Goal: Information Seeking & Learning: Check status

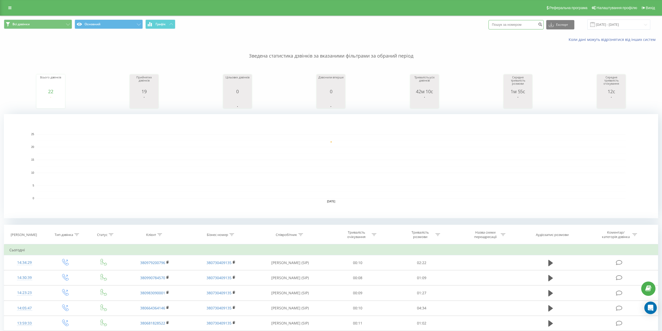
click at [523, 23] on input at bounding box center [516, 24] width 55 height 9
click at [617, 22] on input "22.09.2025 - 22.09.2025" at bounding box center [619, 25] width 63 height 10
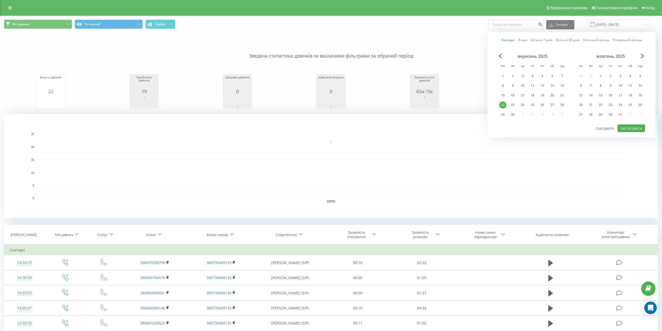
click at [504, 105] on div "22" at bounding box center [503, 104] width 7 height 7
click at [496, 99] on div "Сьогодні Вчора Останні 7 днів Останні 30 днів Поточний місяць Попередній місяць…" at bounding box center [572, 84] width 168 height 105
click at [542, 95] on div "19" at bounding box center [542, 95] width 7 height 7
click at [535, 95] on div "18" at bounding box center [532, 95] width 7 height 7
click at [540, 95] on div "19" at bounding box center [542, 95] width 7 height 7
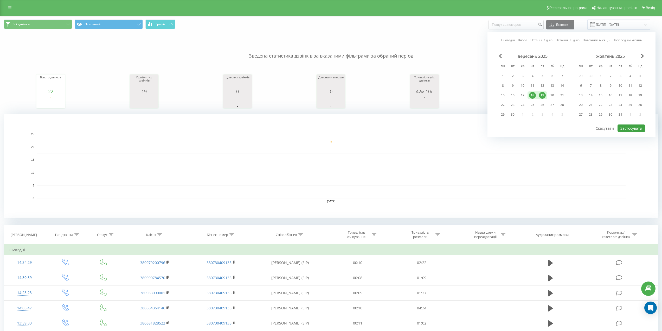
click at [625, 132] on div "Сьогодні Вчора Останні 7 днів Останні 30 днів Поточний місяць Попередній місяць…" at bounding box center [572, 84] width 168 height 105
click at [627, 129] on button "Застосувати" at bounding box center [632, 128] width 28 height 8
type input "18.09.2025 - 19.09.2025"
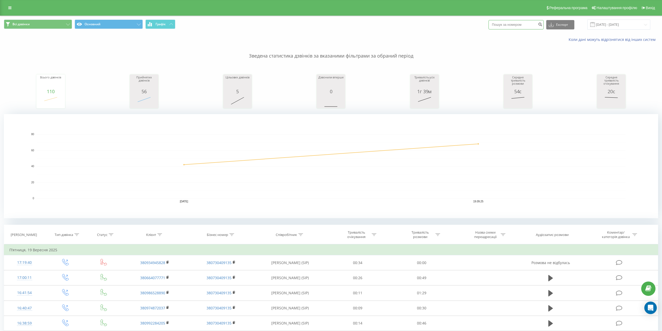
click at [512, 26] on input at bounding box center [516, 24] width 55 height 9
paste input "+380677877227"
type input "+380677877227"
click at [544, 22] on button "submit" at bounding box center [540, 24] width 7 height 9
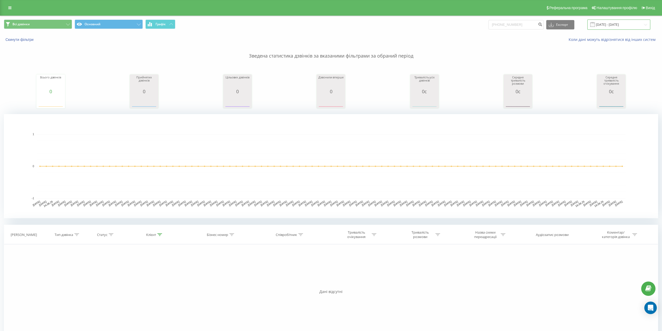
click at [624, 23] on input "22.06.2025 - 22.09.2025" at bounding box center [619, 25] width 63 height 10
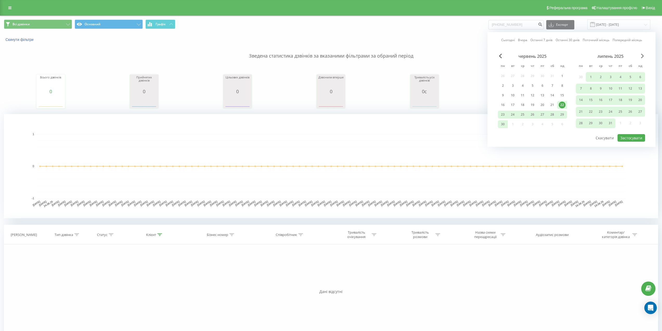
click at [641, 55] on span "Next Month" at bounding box center [642, 56] width 3 height 5
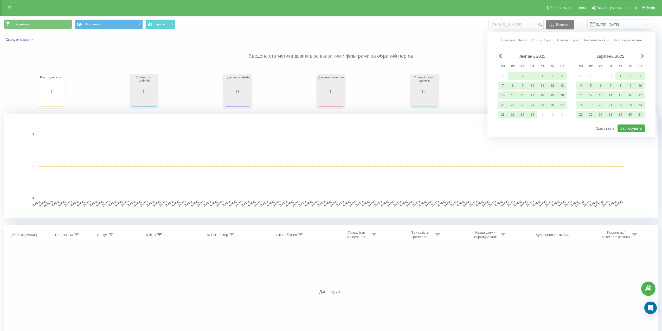
click at [641, 55] on span "Next Month" at bounding box center [642, 56] width 3 height 5
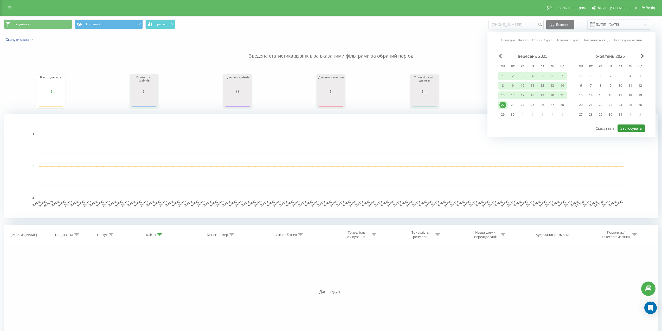
click at [637, 128] on button "Застосувати" at bounding box center [632, 128] width 28 height 8
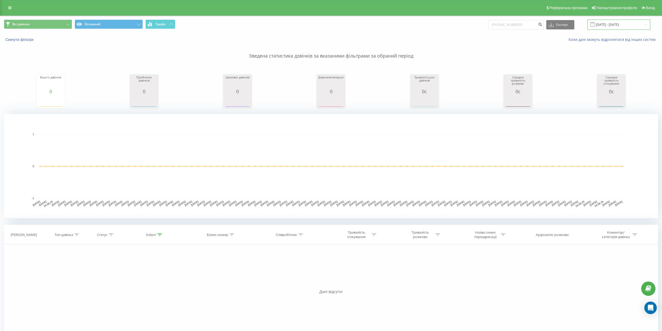
click at [619, 24] on input "22.06.2025 - 22.09.2025" at bounding box center [619, 25] width 63 height 10
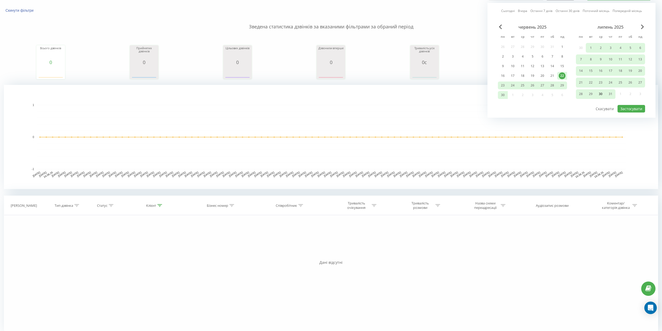
scroll to position [35, 0]
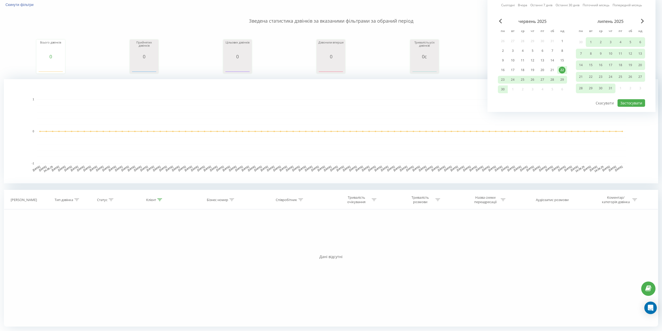
click at [644, 23] on div "липень 2025" at bounding box center [610, 21] width 69 height 5
click at [643, 22] on span "Next Month" at bounding box center [642, 21] width 3 height 5
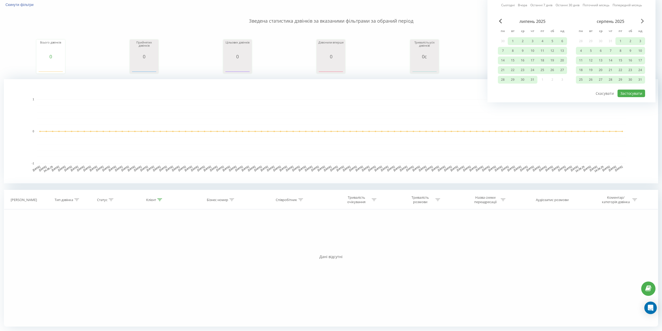
click at [643, 22] on span "Next Month" at bounding box center [642, 21] width 3 height 5
click at [578, 71] on div "22" at bounding box center [581, 70] width 7 height 7
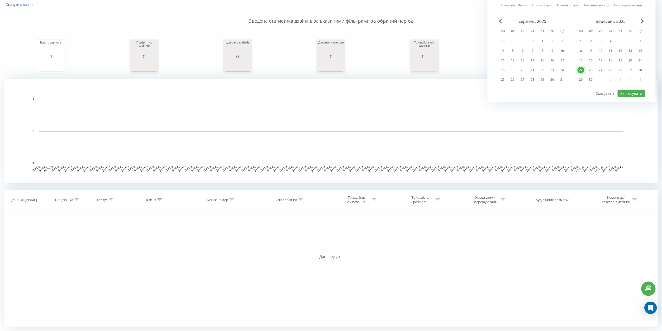
click at [583, 69] on div "22" at bounding box center [581, 70] width 7 height 7
click at [629, 93] on button "Застосувати" at bounding box center [632, 94] width 28 height 8
type input "[DATE] - [DATE]"
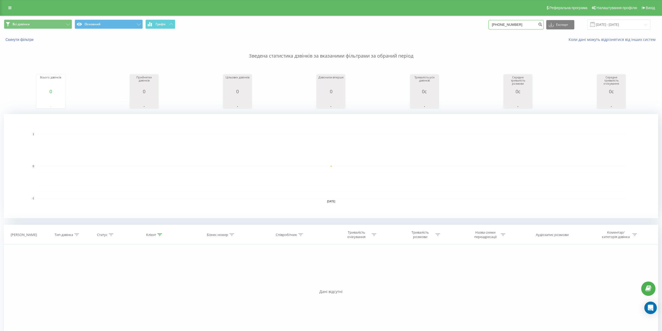
click at [520, 25] on input "+380677877227" at bounding box center [516, 24] width 55 height 9
type input "+"
click at [642, 21] on input "[DATE] - [DATE]" at bounding box center [619, 25] width 63 height 10
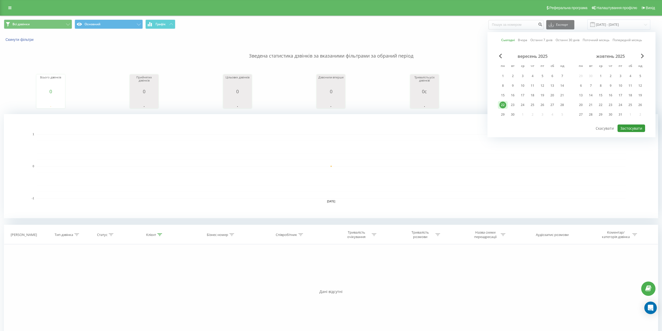
click at [621, 126] on button "Застосувати" at bounding box center [632, 128] width 28 height 8
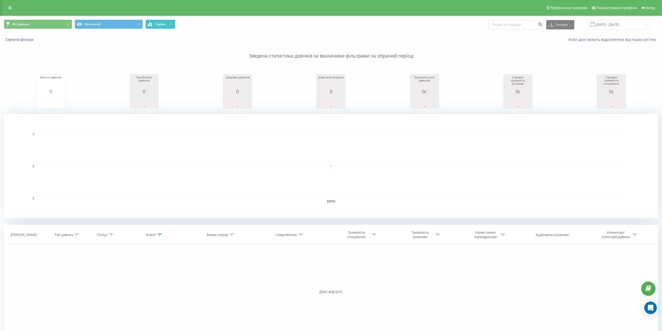
click at [157, 27] on button "Графік" at bounding box center [160, 24] width 30 height 9
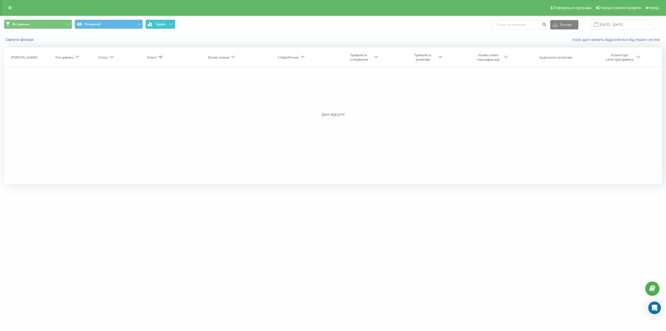
click at [157, 27] on button "Графік" at bounding box center [160, 24] width 30 height 9
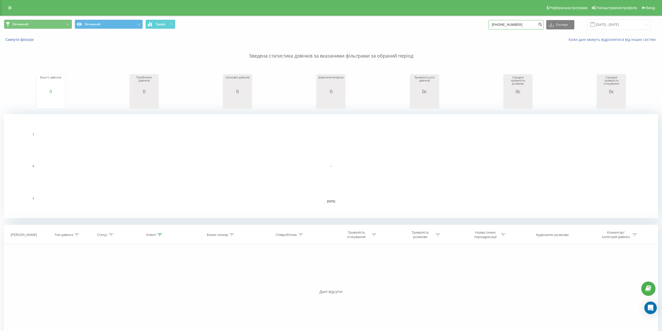
drag, startPoint x: 521, startPoint y: 26, endPoint x: 446, endPoint y: 26, distance: 74.7
click at [446, 26] on div "Основний Основний Графік +380677877227 Експорт .csv .xls .xlsx 22.09.2025 - 22.…" at bounding box center [331, 25] width 654 height 10
click at [524, 21] on input "+380677877227" at bounding box center [516, 24] width 55 height 9
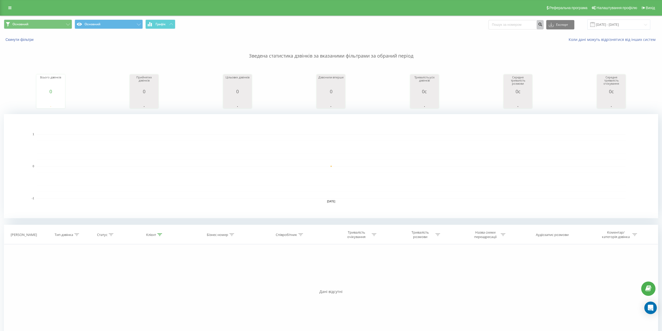
click at [543, 25] on icon "submit" at bounding box center [540, 23] width 4 height 3
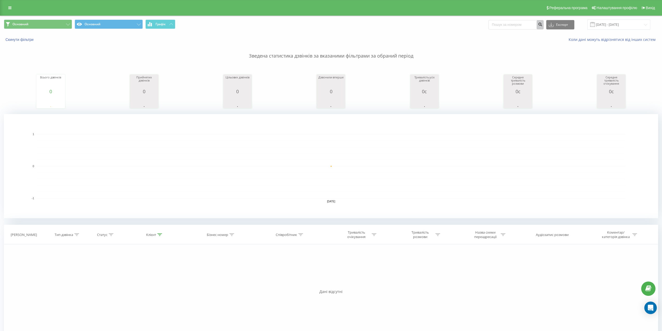
click at [543, 25] on icon "submit" at bounding box center [540, 23] width 4 height 3
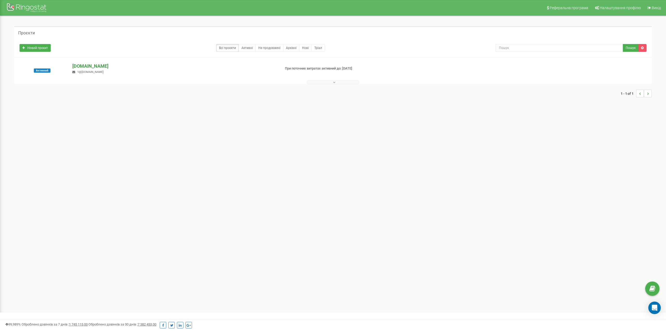
click at [87, 67] on p "[DOMAIN_NAME]" at bounding box center [174, 66] width 204 height 7
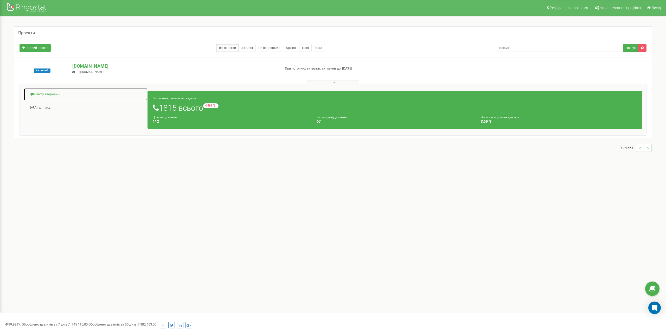
click at [46, 94] on link "Центр звернень" at bounding box center [86, 94] width 124 height 13
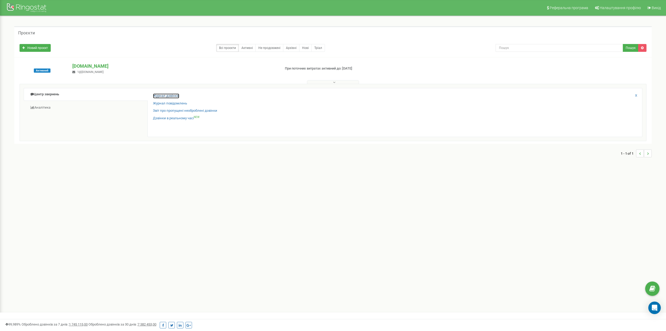
click at [177, 94] on link "Журнал дзвінків" at bounding box center [166, 95] width 26 height 5
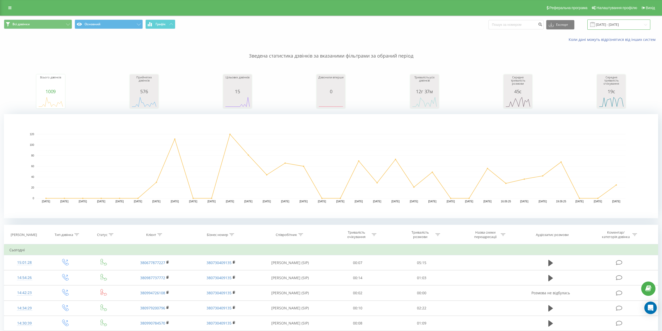
click at [634, 26] on input "22.08.2025 - 22.09.2025" at bounding box center [619, 25] width 63 height 10
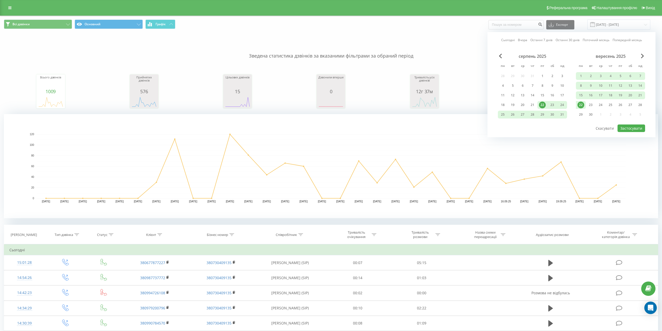
click at [582, 106] on div "22" at bounding box center [581, 104] width 7 height 7
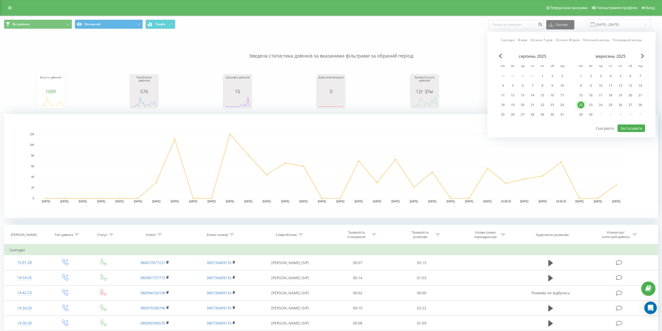
click at [582, 106] on div "22" at bounding box center [581, 104] width 7 height 7
click at [622, 126] on button "Застосувати" at bounding box center [632, 128] width 28 height 8
type input "[DATE] - [DATE]"
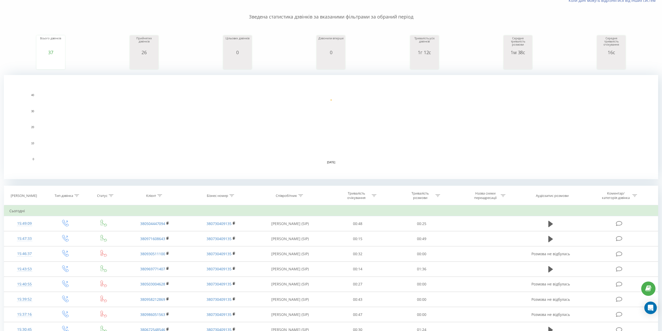
scroll to position [52, 0]
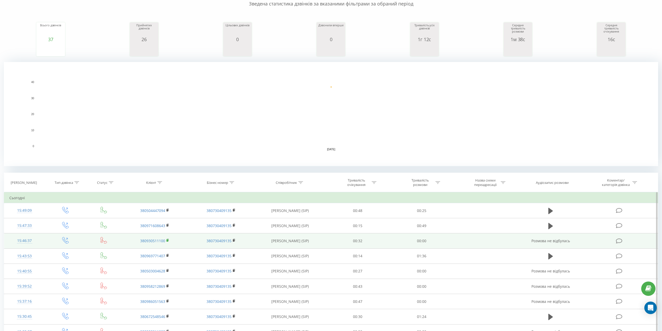
click at [168, 239] on icon at bounding box center [168, 240] width 2 height 2
